Goal: Task Accomplishment & Management: Manage account settings

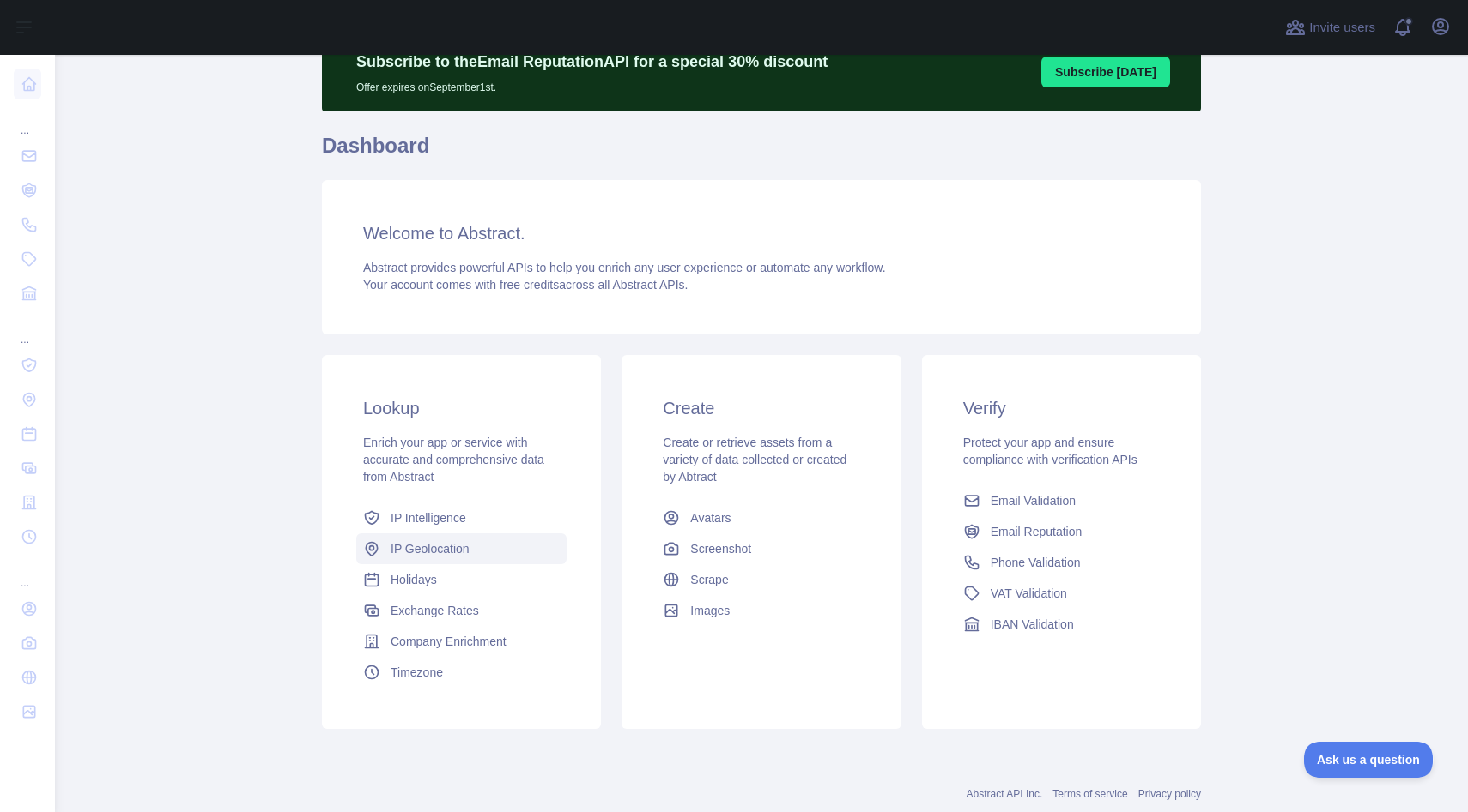
scroll to position [82, 0]
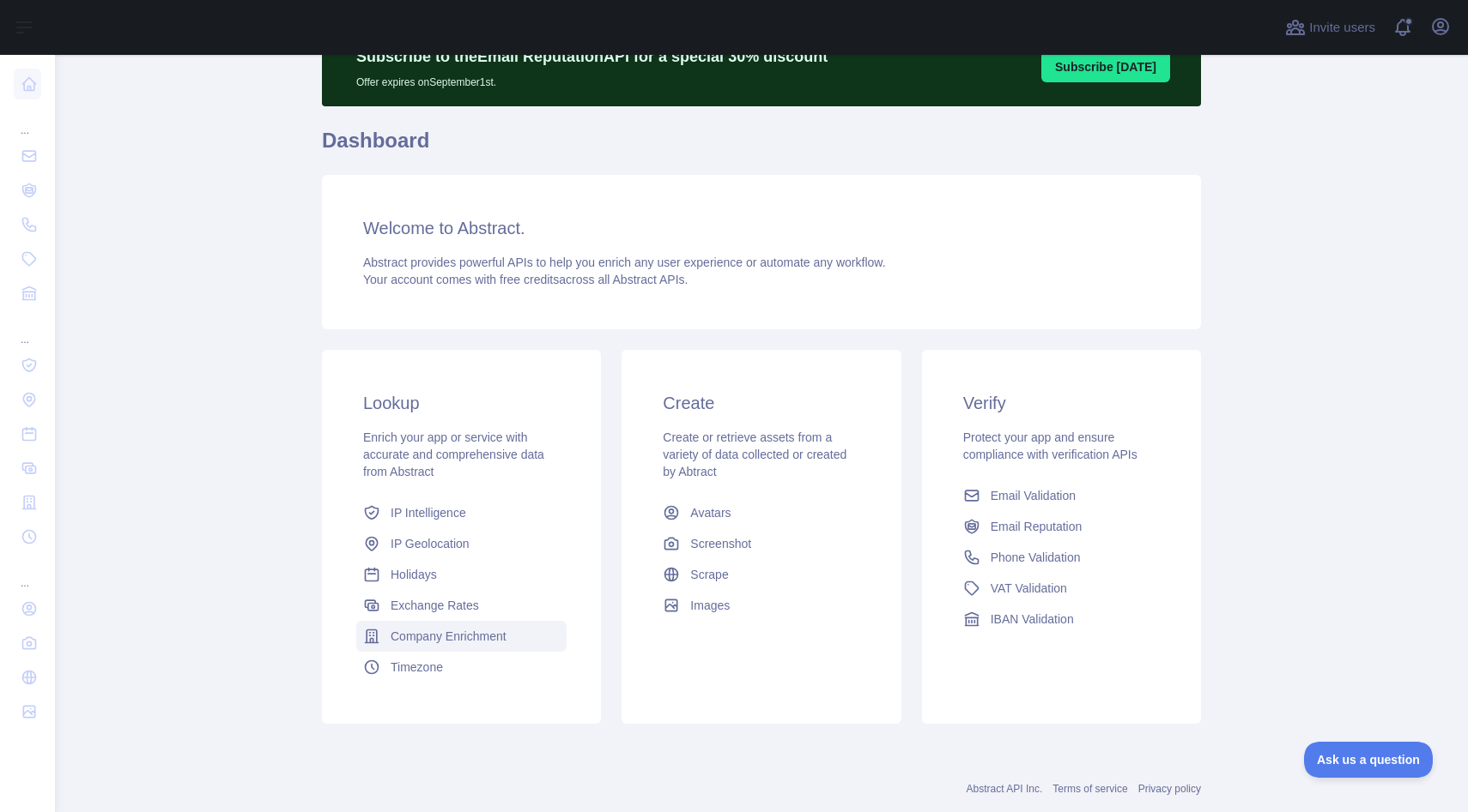
click at [426, 639] on span "Company Enrichment" at bounding box center [448, 637] width 116 height 17
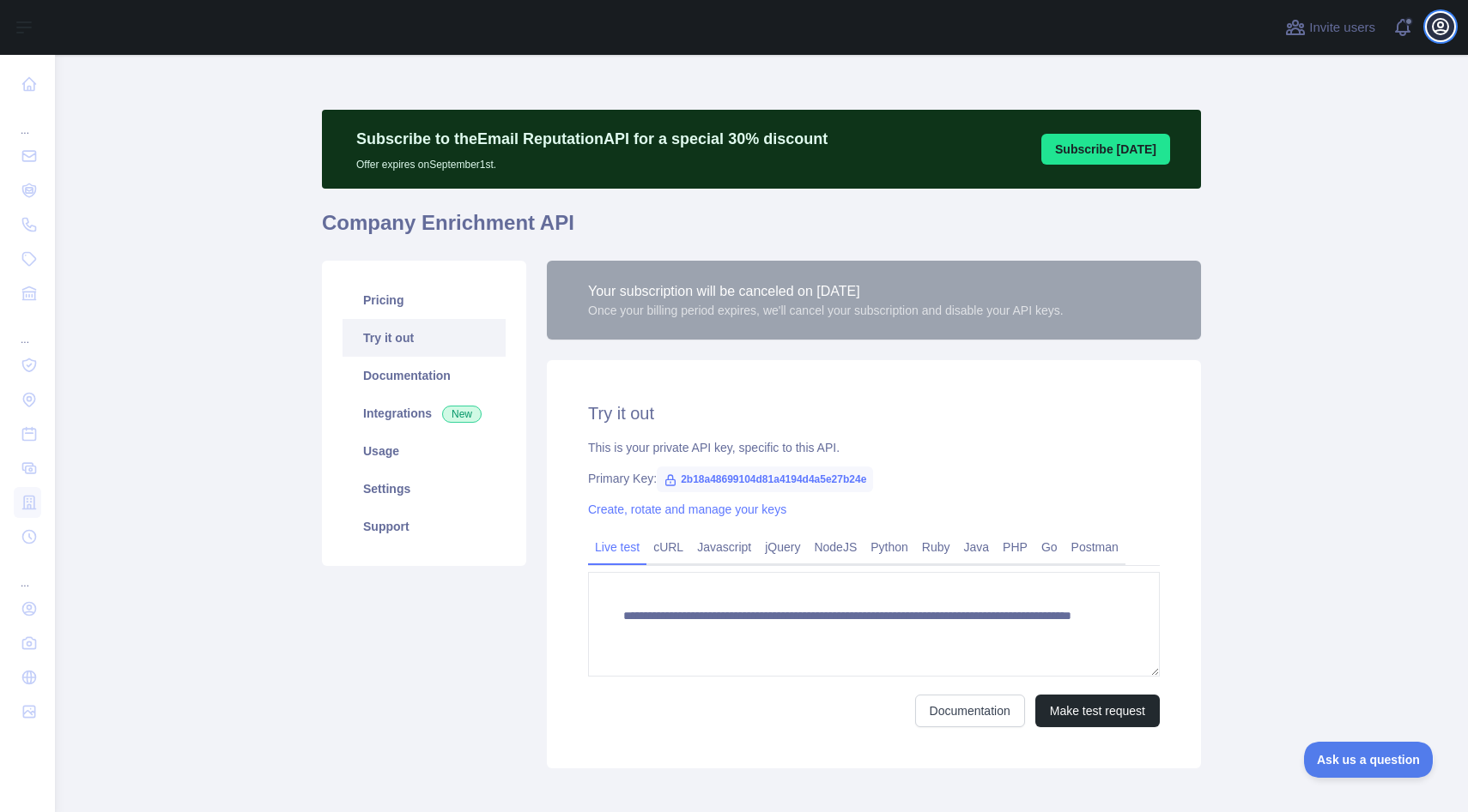
click at [1436, 35] on icon "button" at bounding box center [1440, 27] width 21 height 21
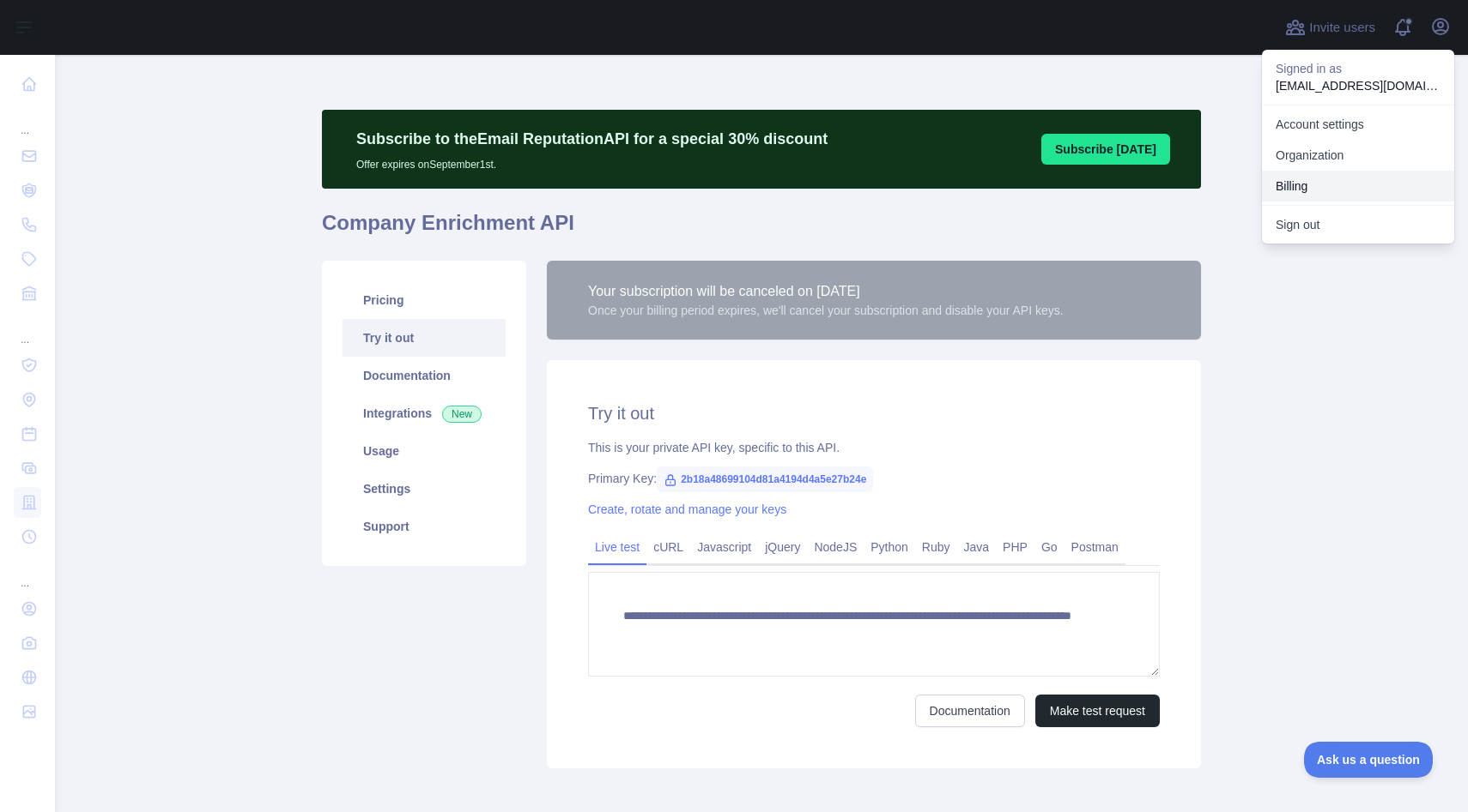
click at [1352, 195] on button "Billing" at bounding box center [1358, 186] width 192 height 31
